Goal: Task Accomplishment & Management: Use online tool/utility

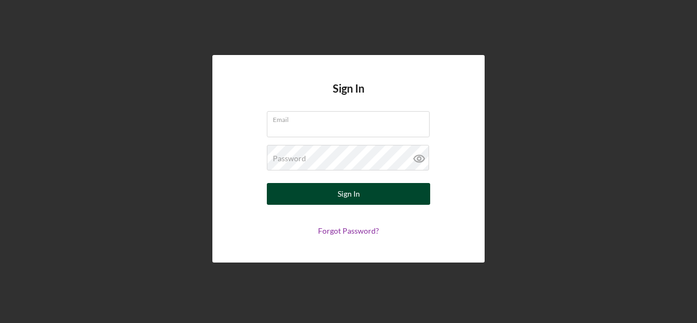
type input "[EMAIL_ADDRESS][DOMAIN_NAME]"
click at [345, 197] on div "Sign In" at bounding box center [348, 194] width 22 height 22
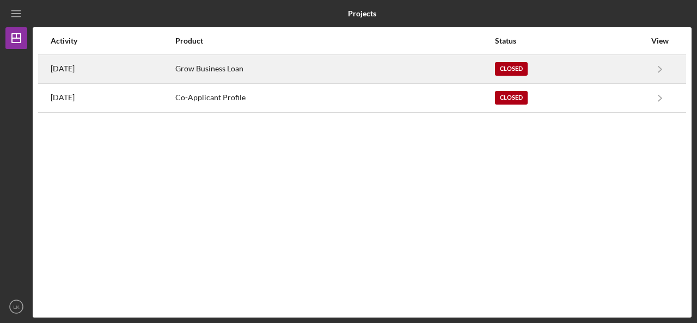
click at [282, 69] on div "Grow Business Loan" at bounding box center [334, 69] width 318 height 27
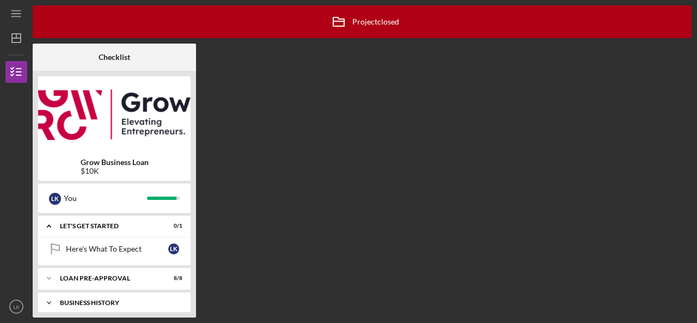
click at [101, 305] on div "Business History" at bounding box center [118, 302] width 117 height 7
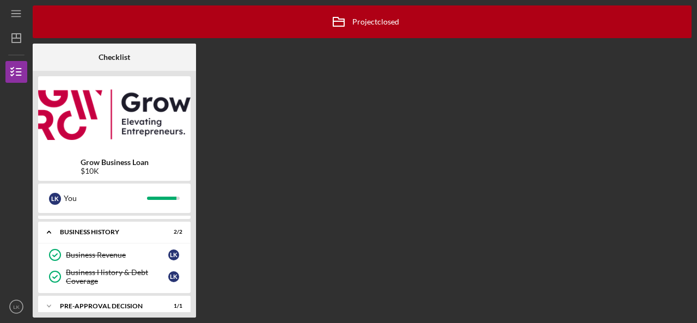
scroll to position [70, 0]
click at [90, 255] on div "Business Revenue" at bounding box center [117, 255] width 102 height 9
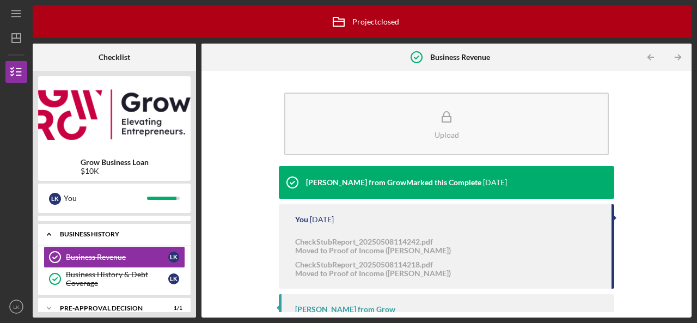
scroll to position [72, 0]
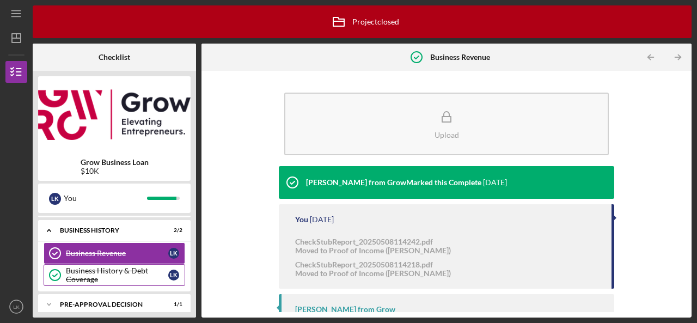
click at [79, 273] on div "Business History & Debt Coverage" at bounding box center [117, 274] width 102 height 17
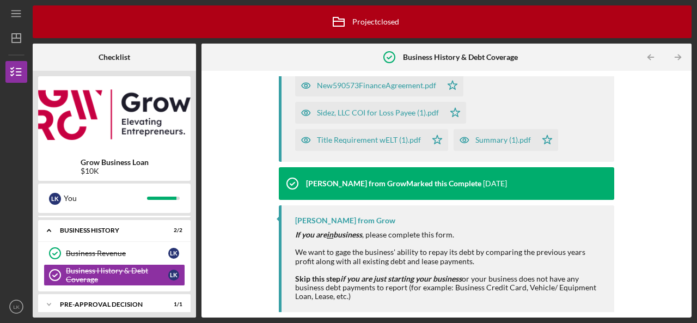
scroll to position [61, 0]
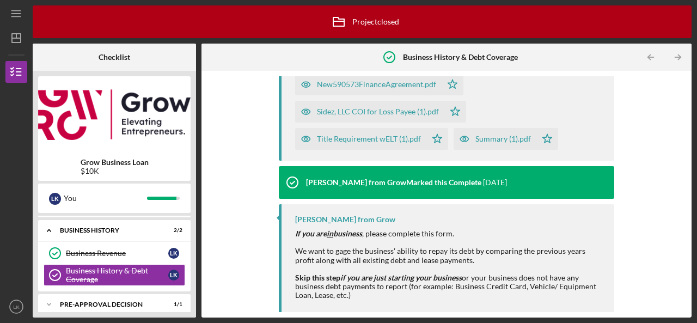
click at [488, 140] on div "Summary (1).pdf" at bounding box center [503, 138] width 56 height 9
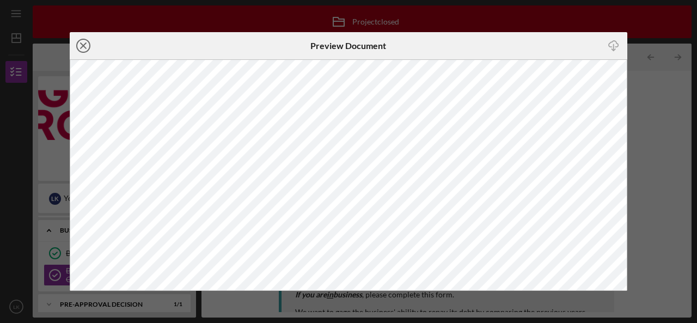
click at [82, 47] on line at bounding box center [83, 45] width 5 height 5
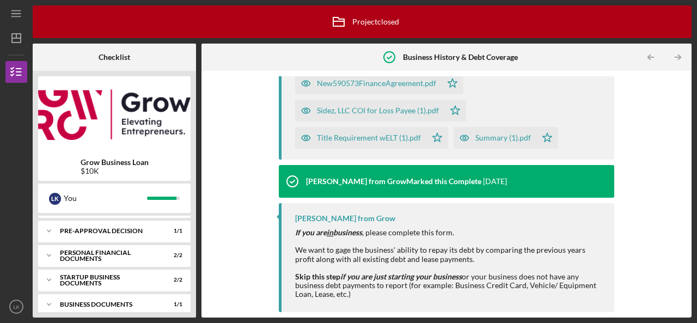
scroll to position [148, 0]
click at [77, 276] on div "Startup Business Documents" at bounding box center [118, 278] width 117 height 7
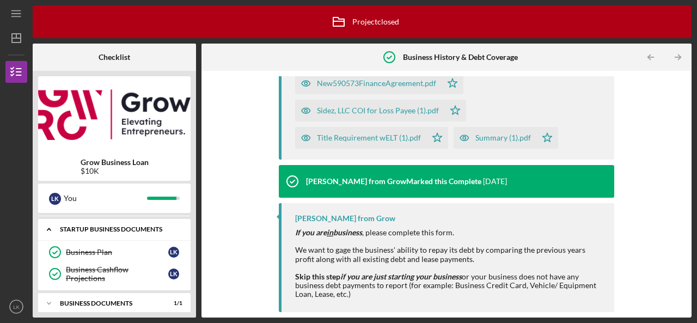
scroll to position [195, 0]
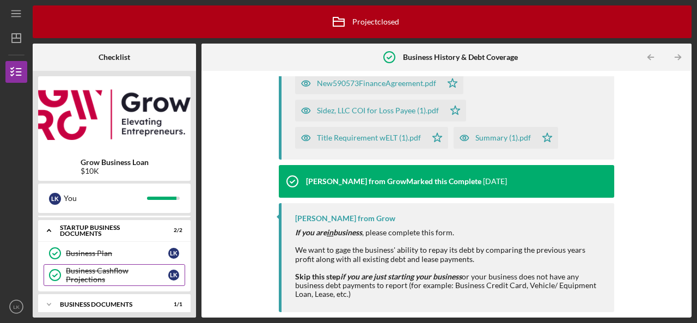
click at [89, 273] on div "Business Cashflow Projections" at bounding box center [117, 274] width 102 height 17
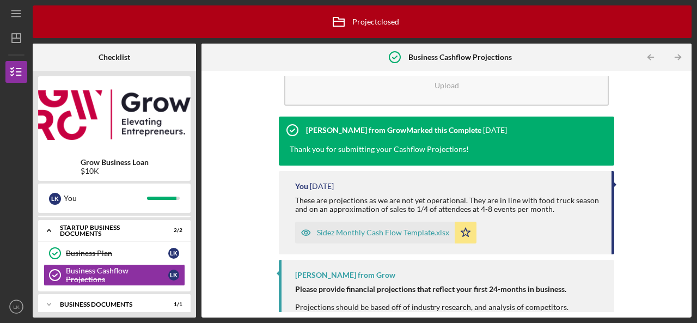
scroll to position [50, 0]
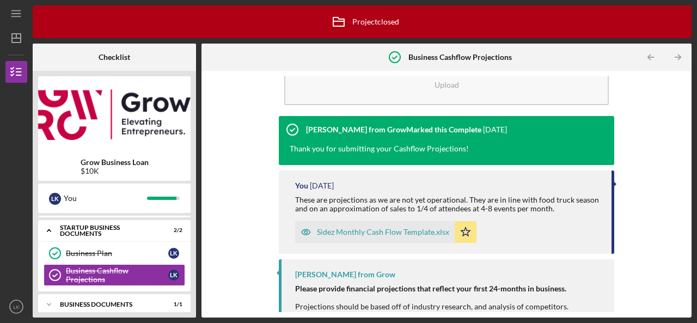
click at [364, 232] on div "Sidez Monthly Cash Flow Template.xlsx" at bounding box center [383, 232] width 132 height 9
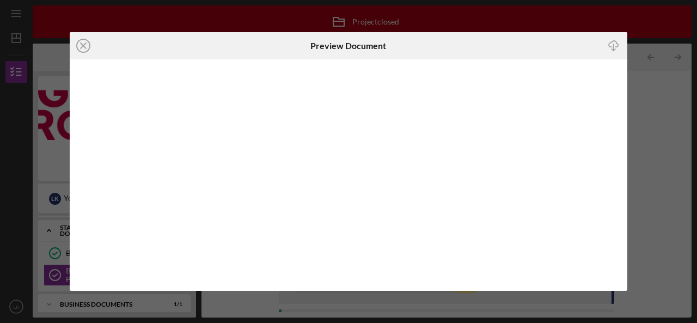
click at [613, 47] on line "button" at bounding box center [613, 48] width 0 height 6
click at [84, 46] on line at bounding box center [83, 45] width 5 height 5
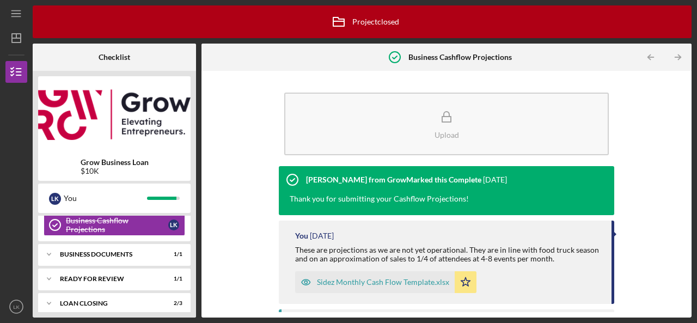
scroll to position [246, 0]
click at [110, 253] on div "Business Documents" at bounding box center [118, 253] width 117 height 7
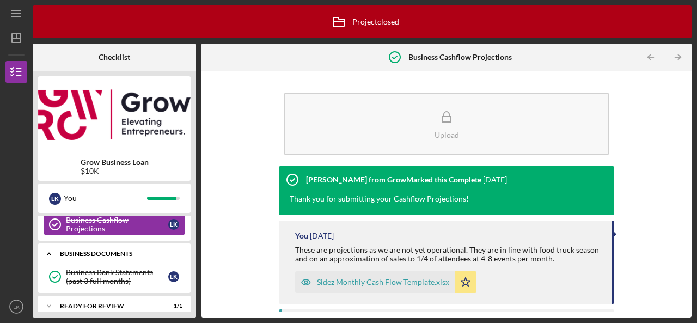
scroll to position [0, 0]
